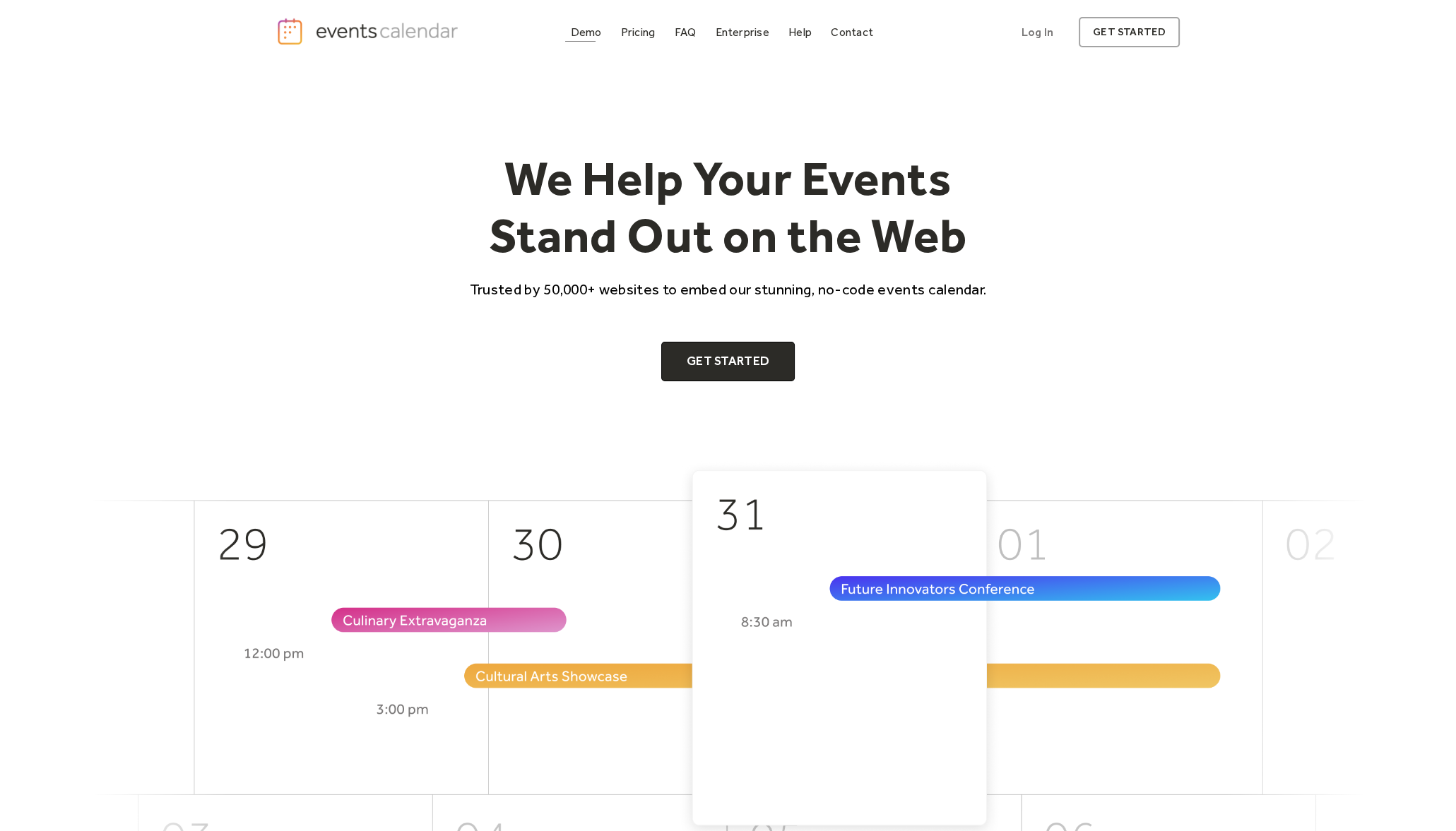
click at [568, 31] on link "Demo" at bounding box center [586, 32] width 42 height 19
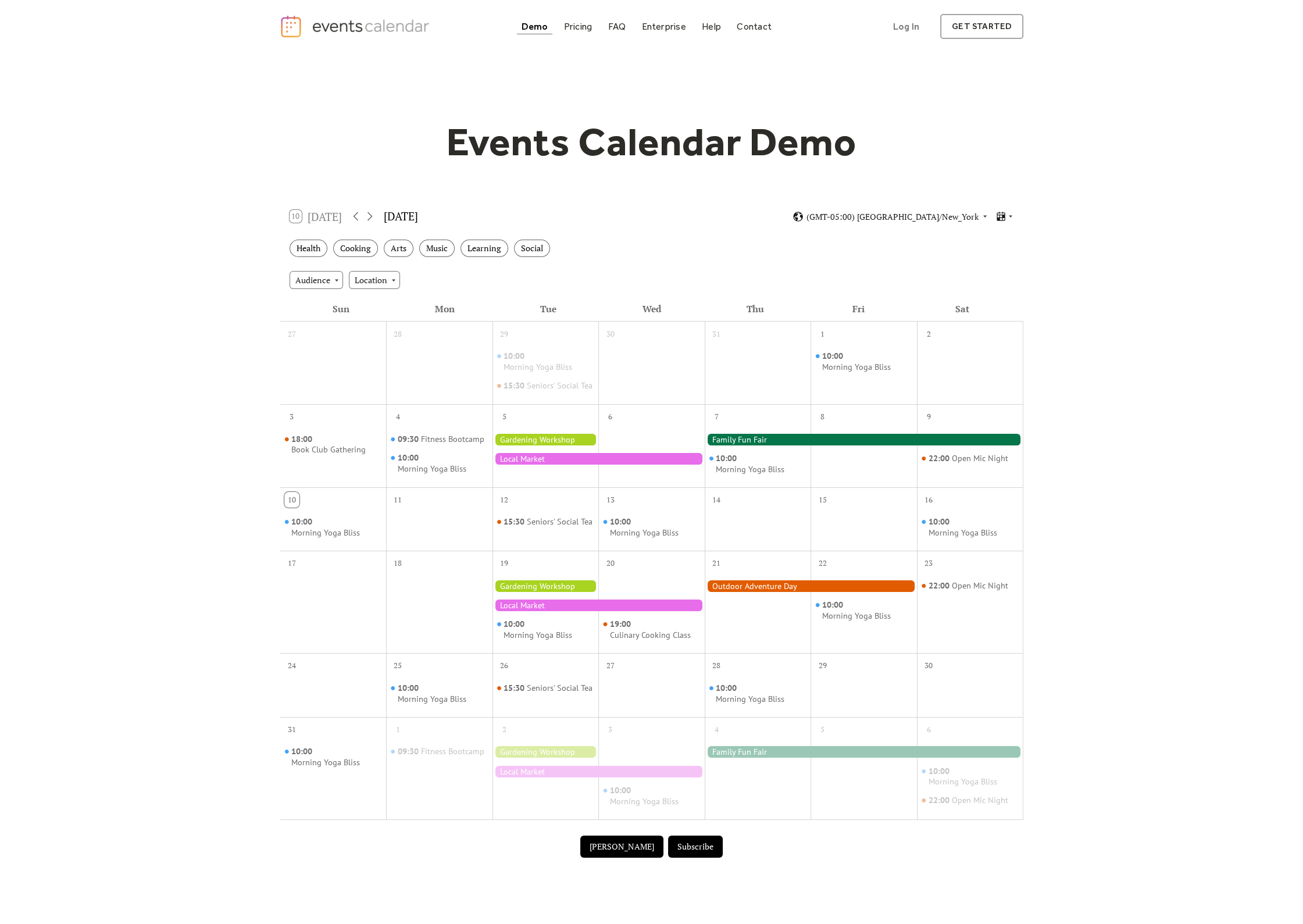
click at [564, 464] on div at bounding box center [599, 458] width 212 height 12
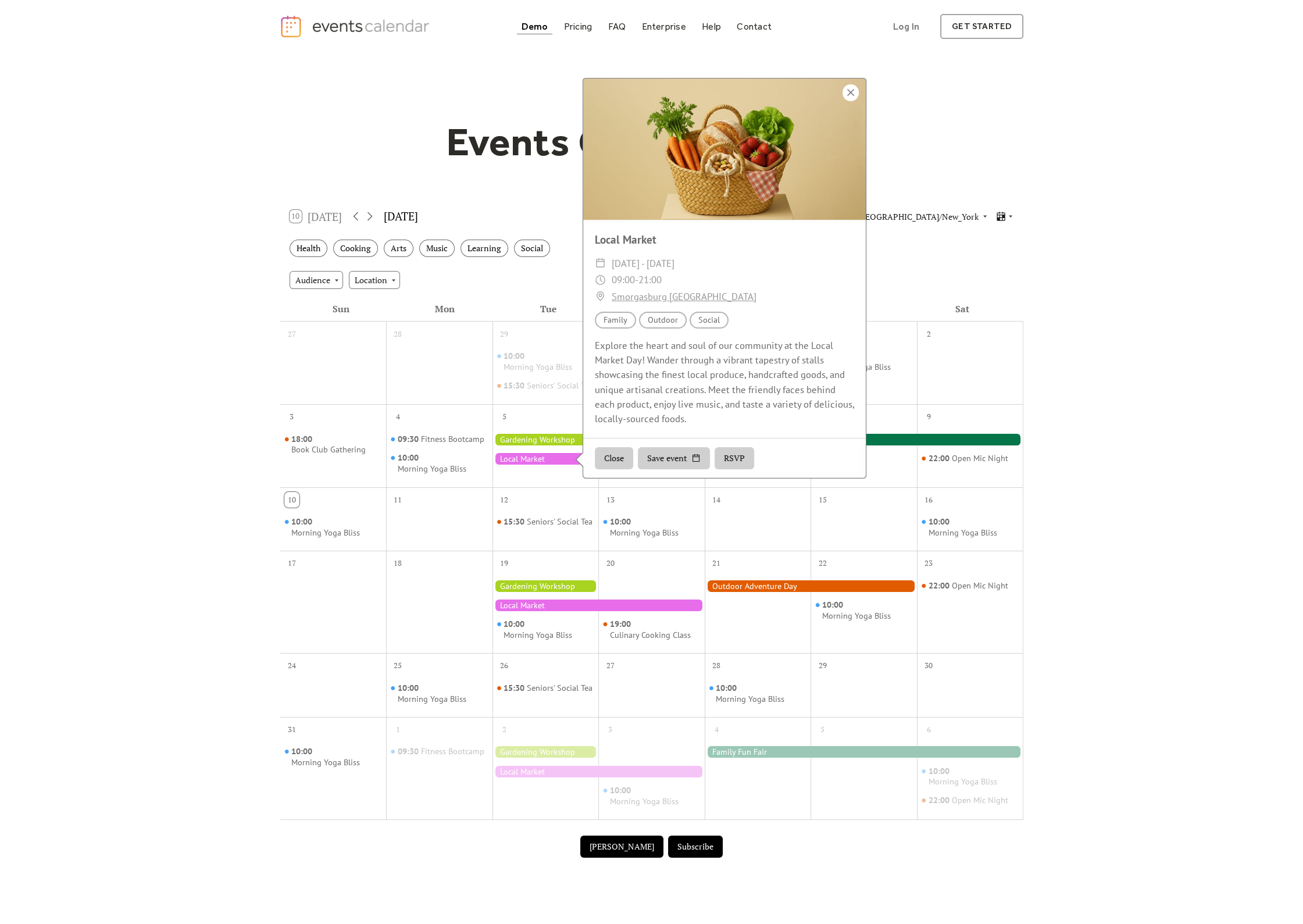
click at [846, 98] on div at bounding box center [851, 93] width 16 height 17
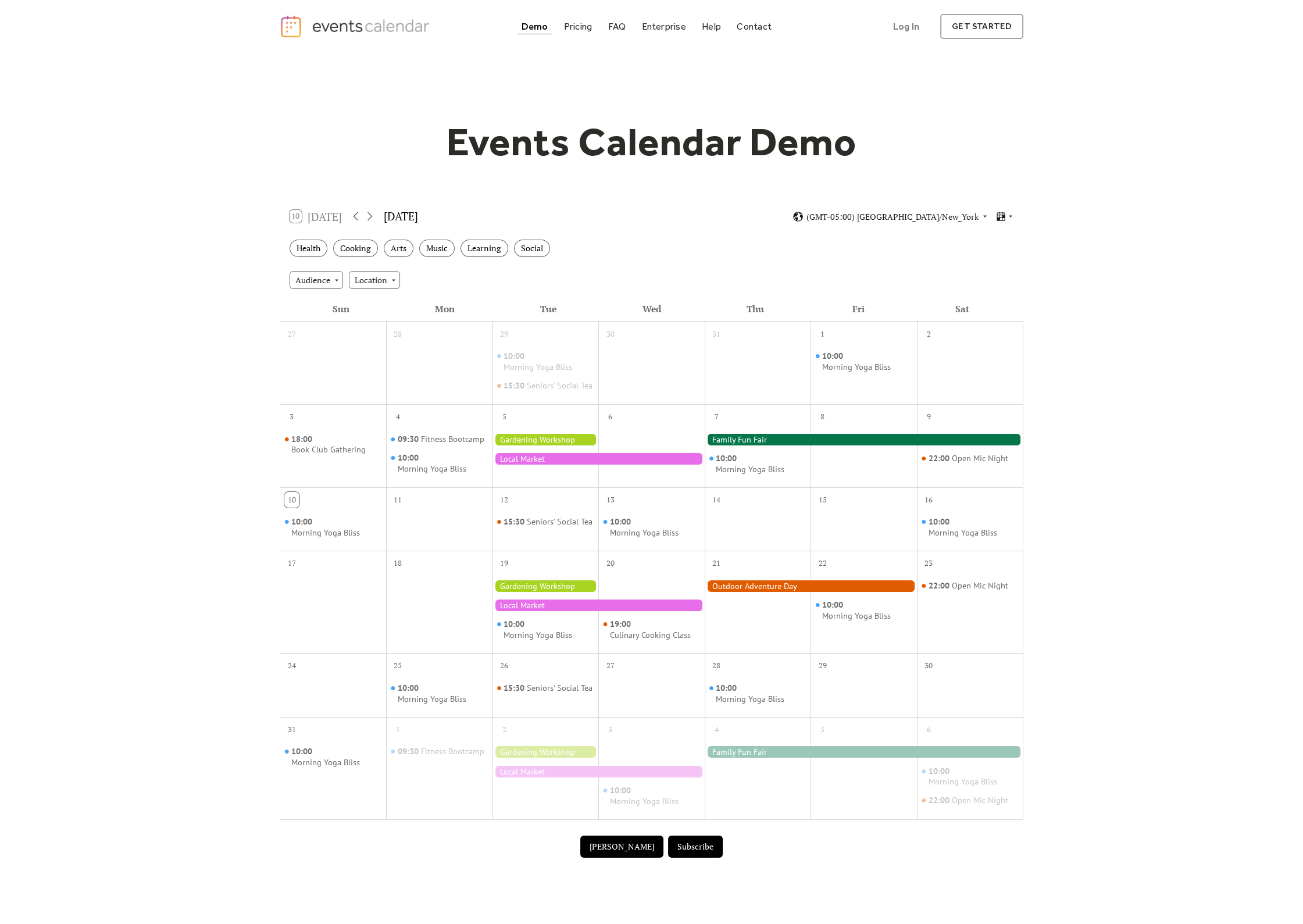
click at [747, 446] on div at bounding box center [864, 440] width 318 height 12
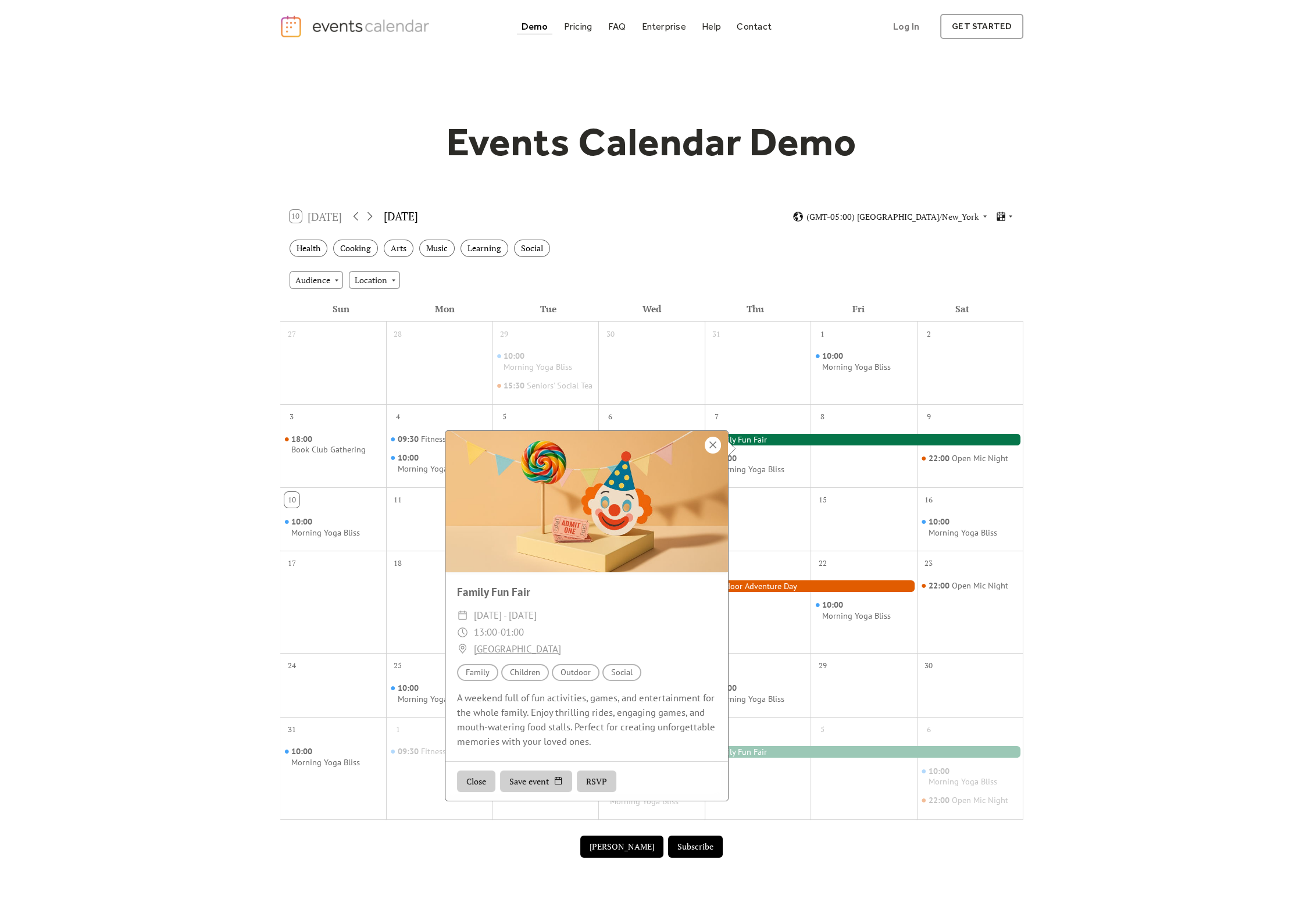
click at [711, 443] on div at bounding box center [713, 445] width 16 height 17
